Goal: Find specific page/section: Find specific page/section

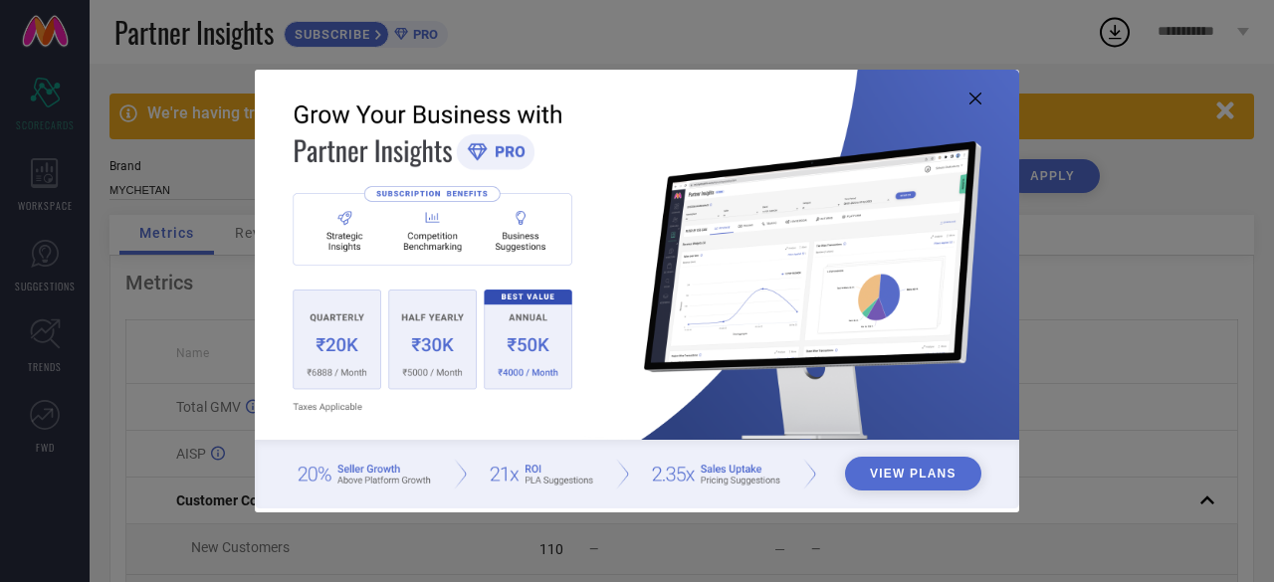
click at [980, 100] on icon at bounding box center [975, 99] width 12 height 12
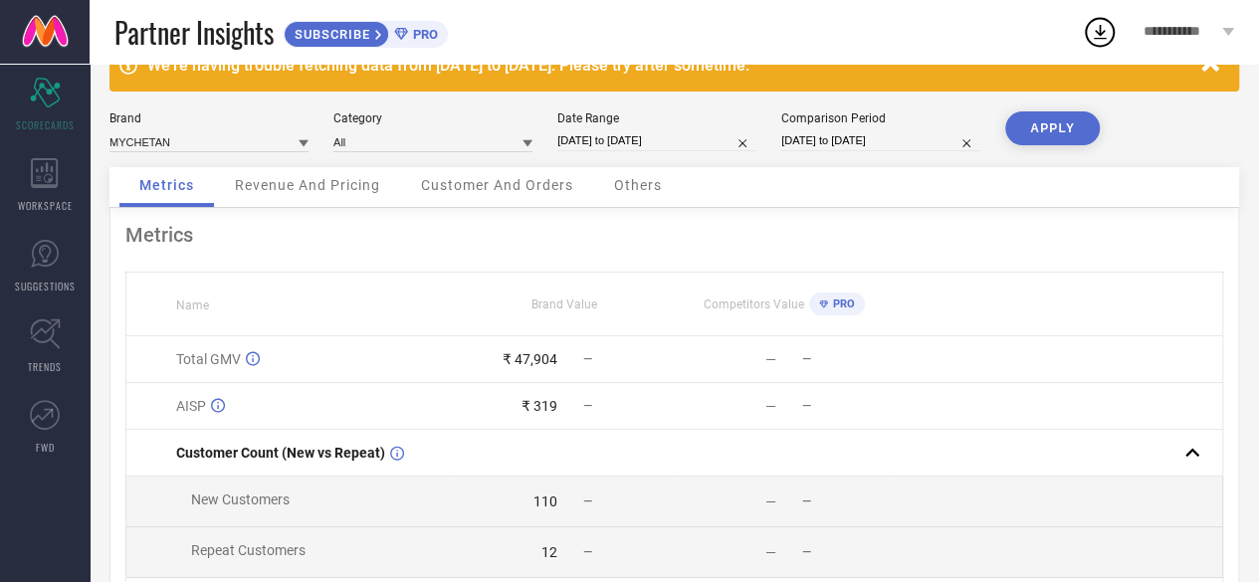
scroll to position [16, 0]
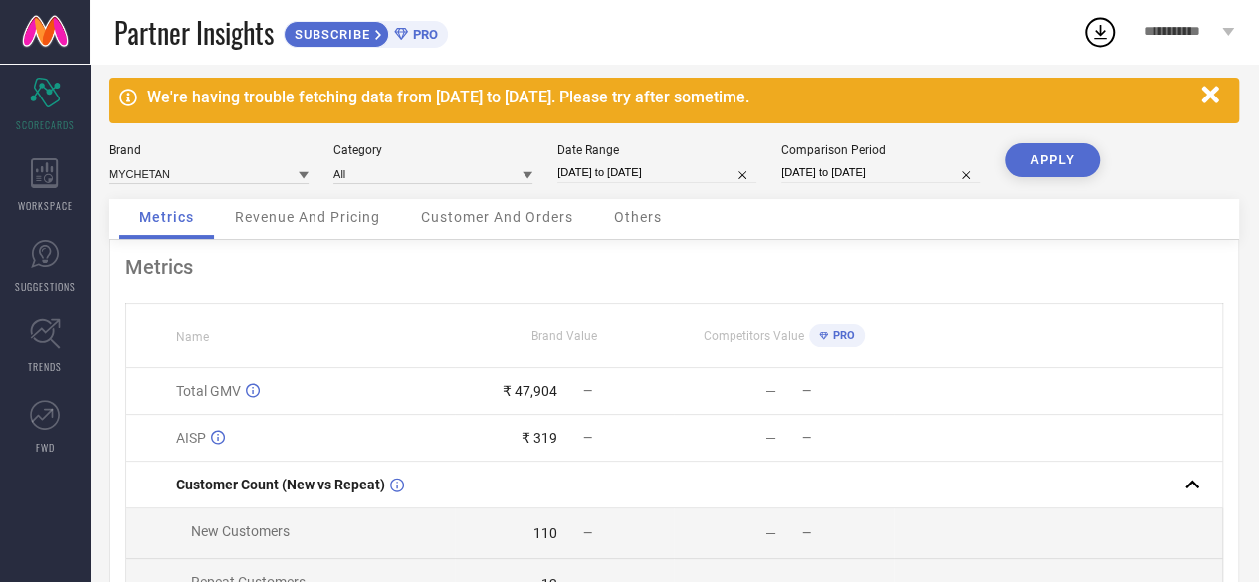
click at [355, 221] on span "Revenue And Pricing" at bounding box center [307, 217] width 145 height 16
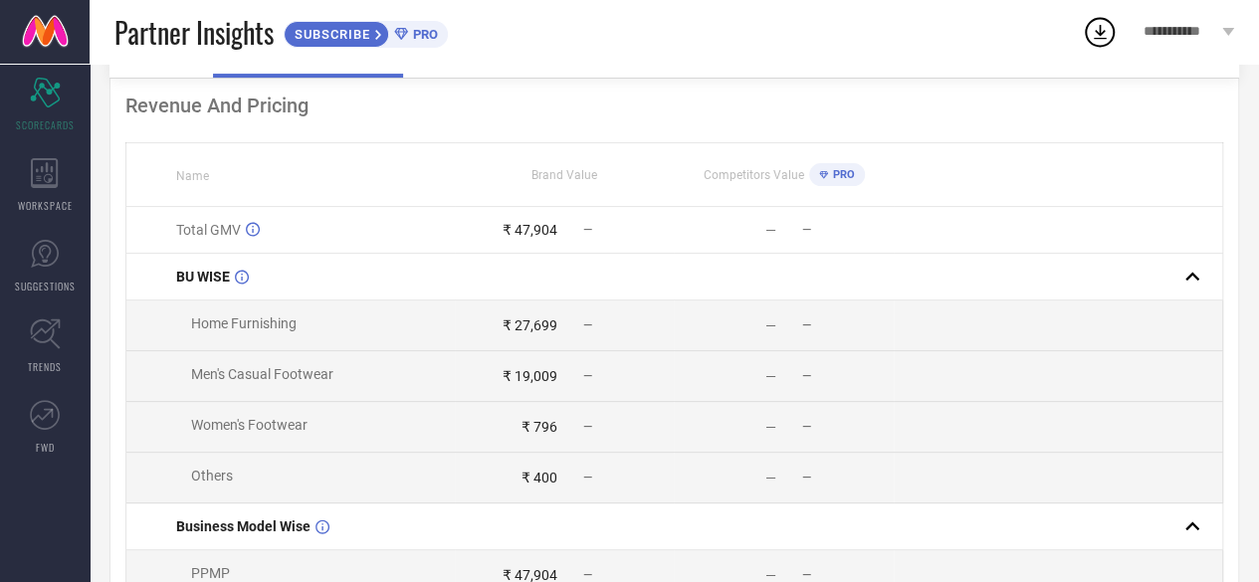
scroll to position [86, 0]
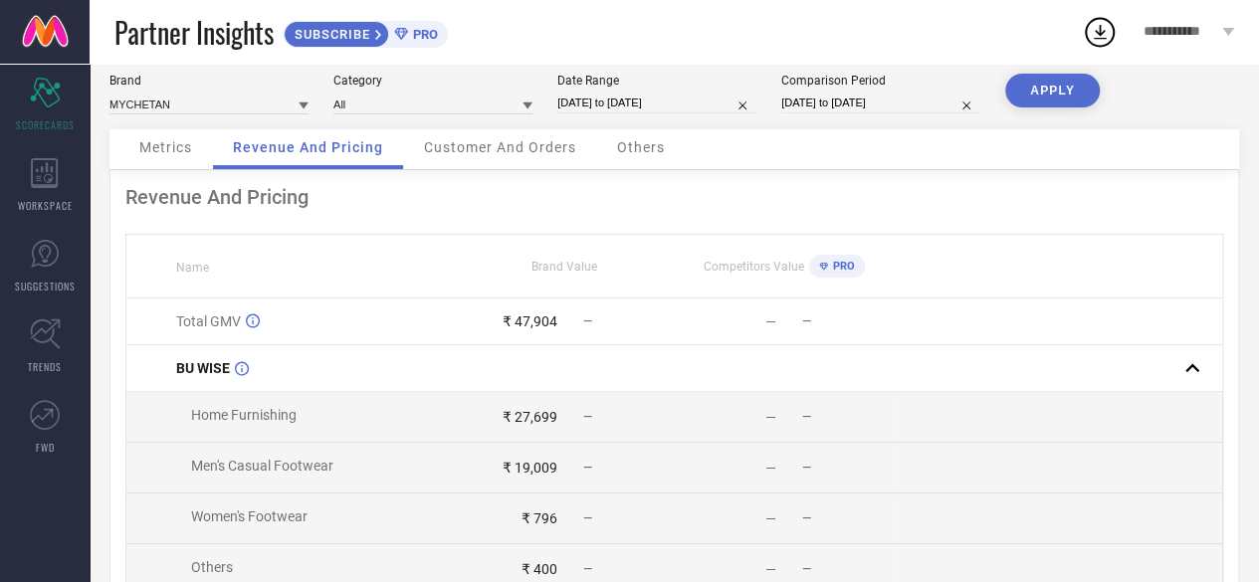
click at [530, 150] on span "Customer And Orders" at bounding box center [500, 147] width 152 height 16
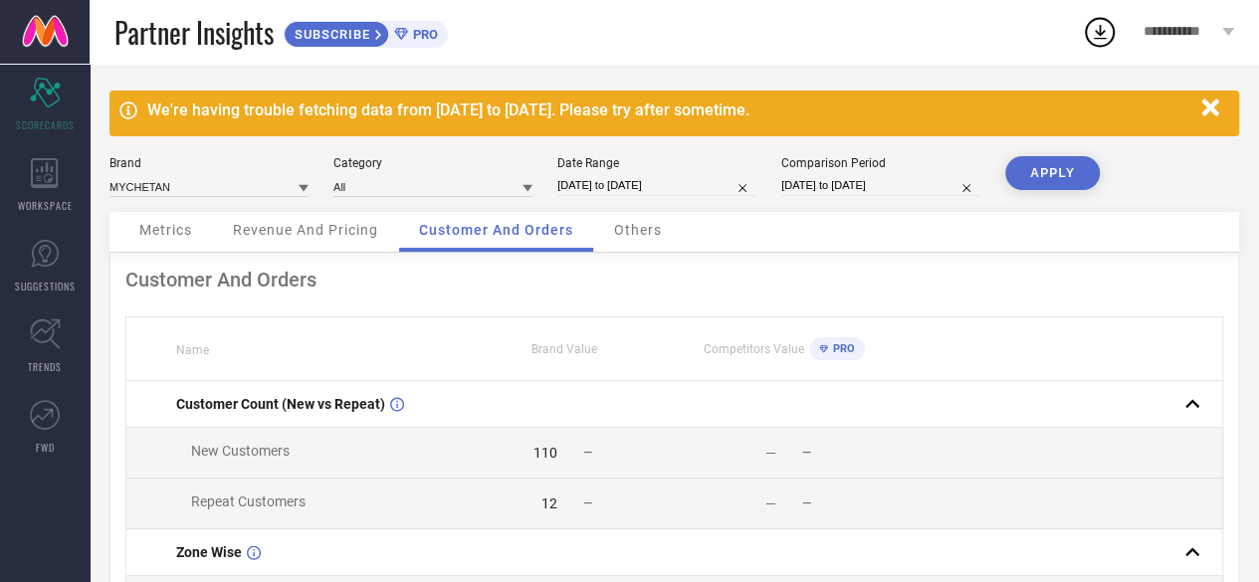
scroll to position [0, 0]
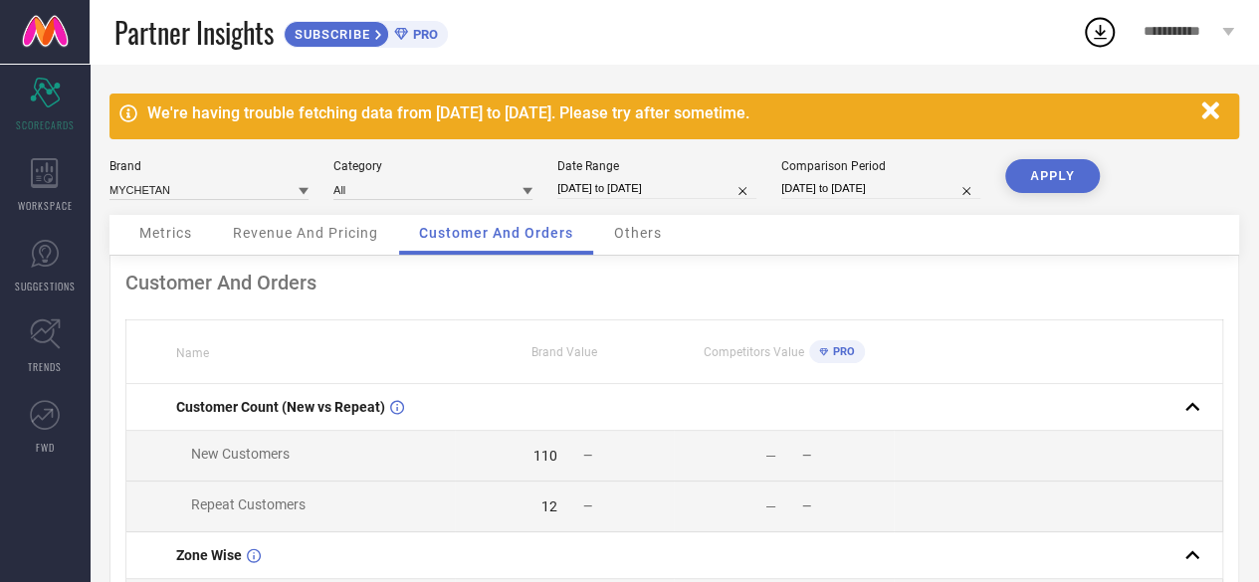
click at [643, 229] on span "Others" at bounding box center [638, 233] width 48 height 16
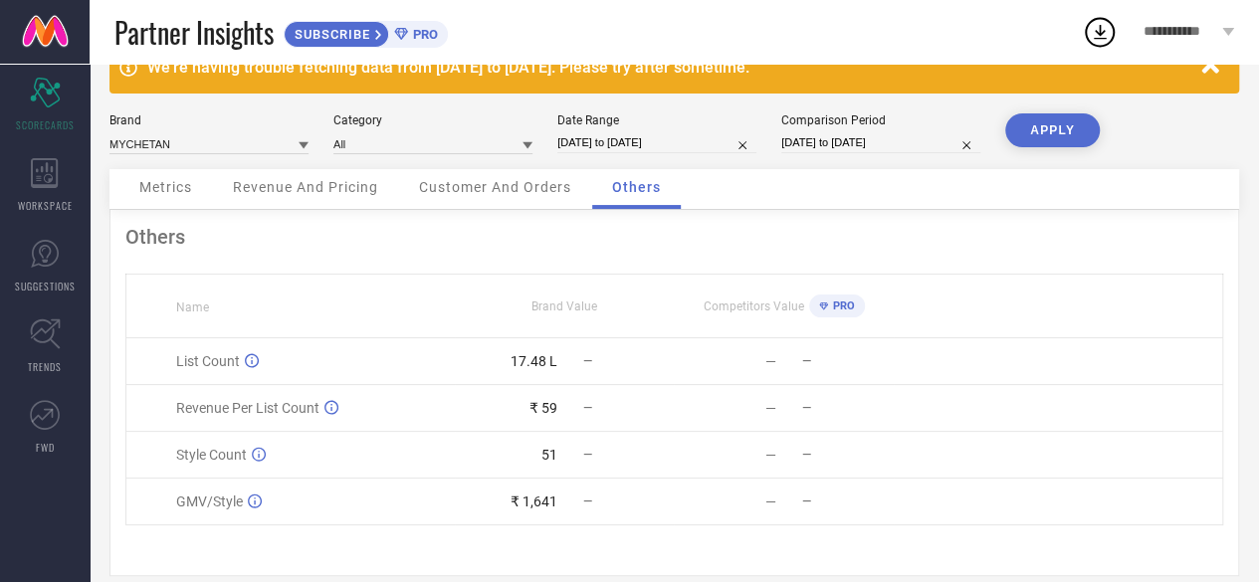
scroll to position [72, 0]
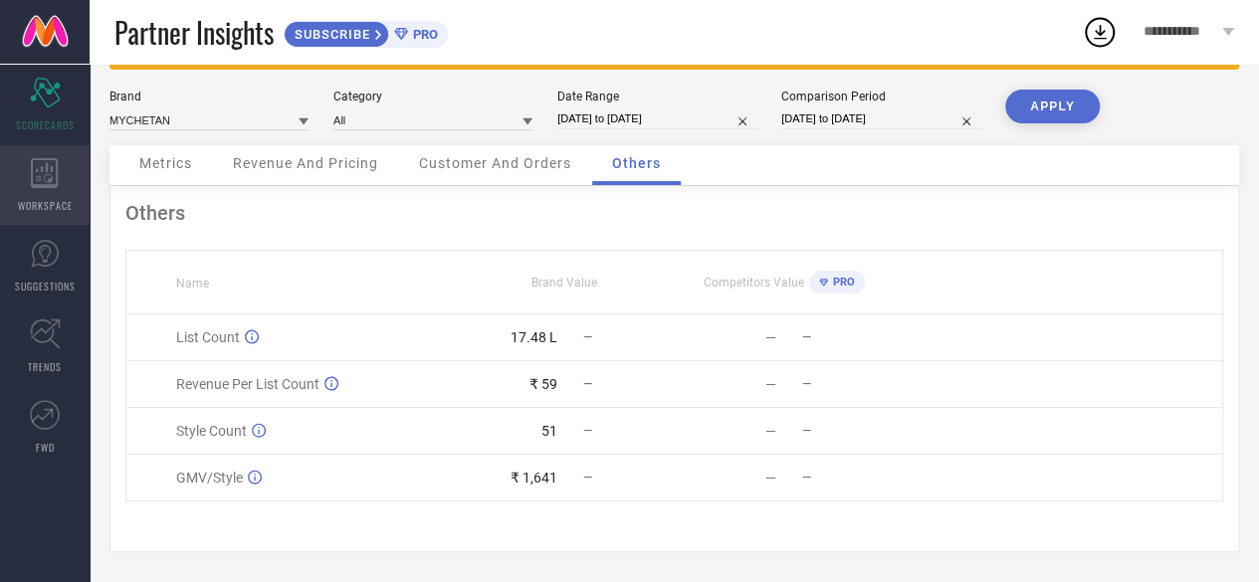
click at [43, 169] on icon at bounding box center [44, 173] width 27 height 30
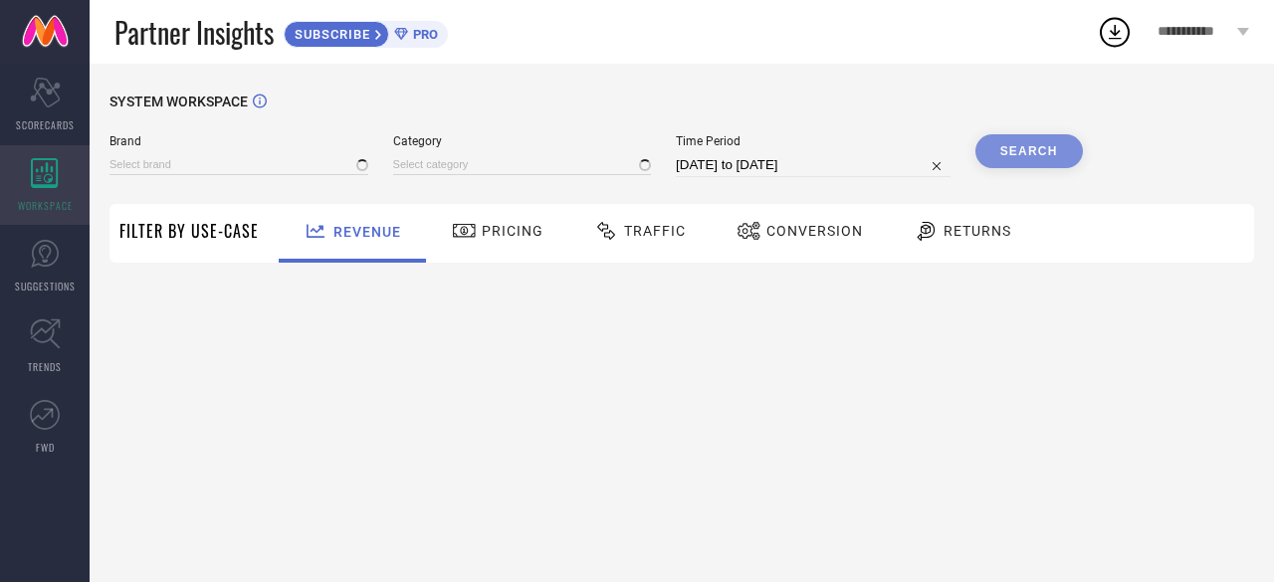
type input "MYCHETAN"
type input "All"
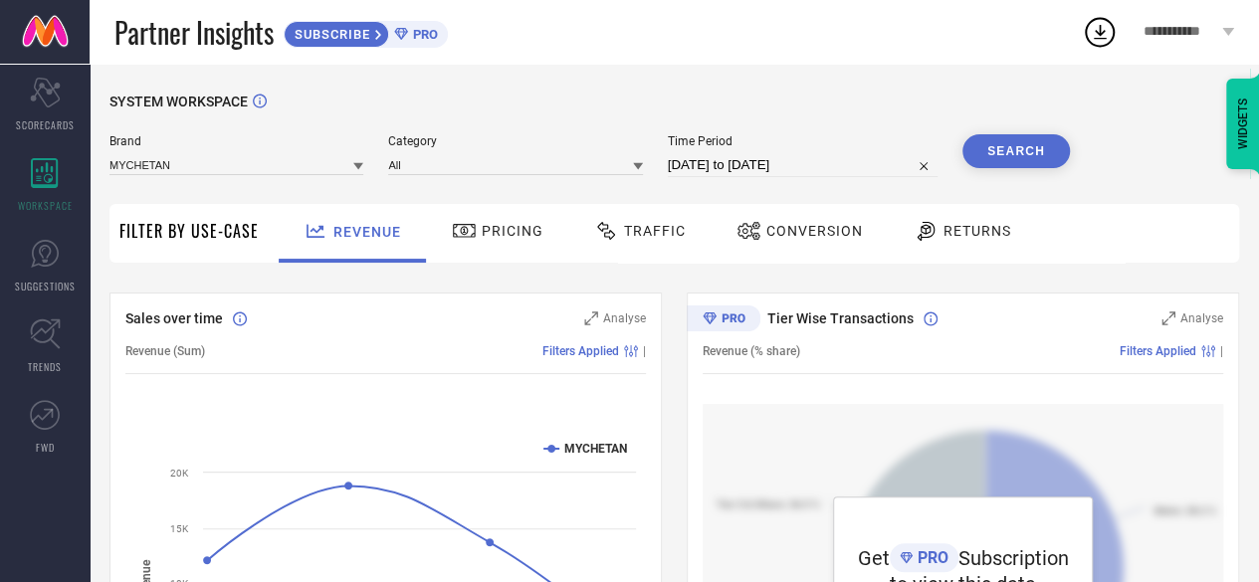
click at [502, 230] on span "Pricing" at bounding box center [513, 231] width 62 height 16
